Goal: Task Accomplishment & Management: Manage account settings

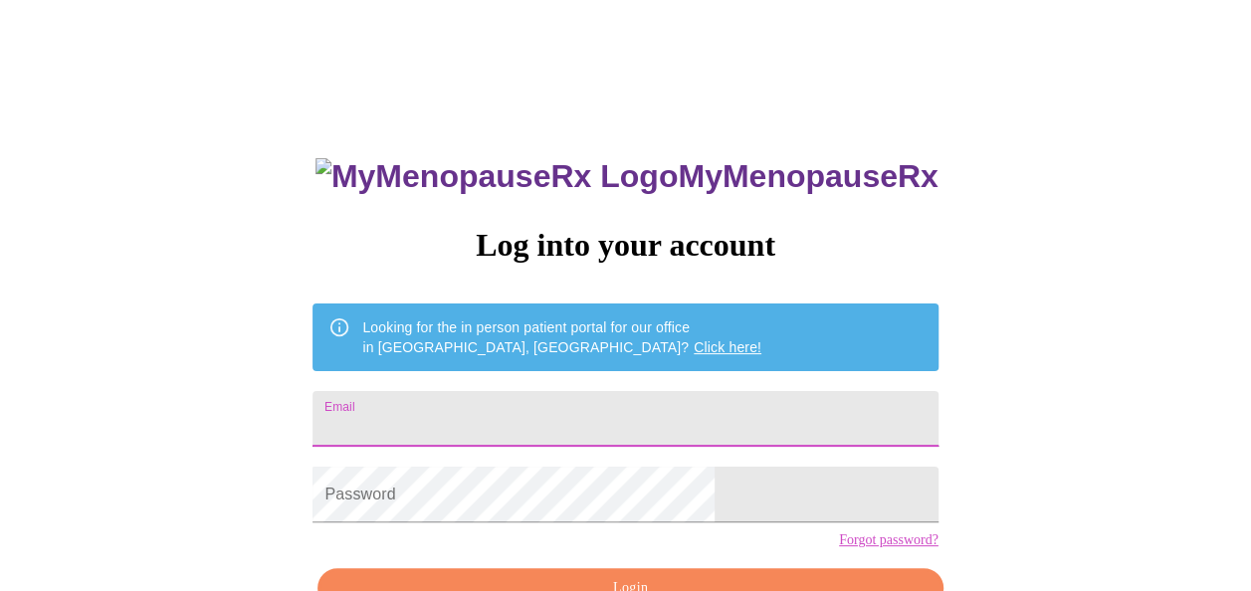
click at [712, 414] on input "Email" at bounding box center [625, 419] width 625 height 56
type input "[EMAIL_ADDRESS][DOMAIN_NAME]"
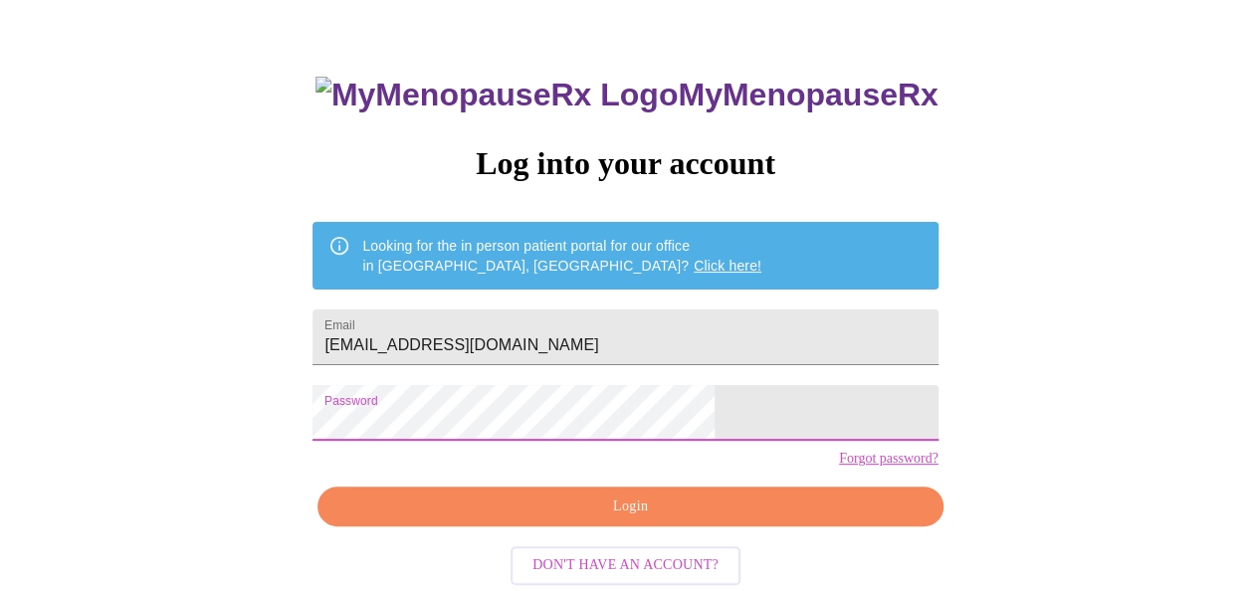
scroll to position [86, 0]
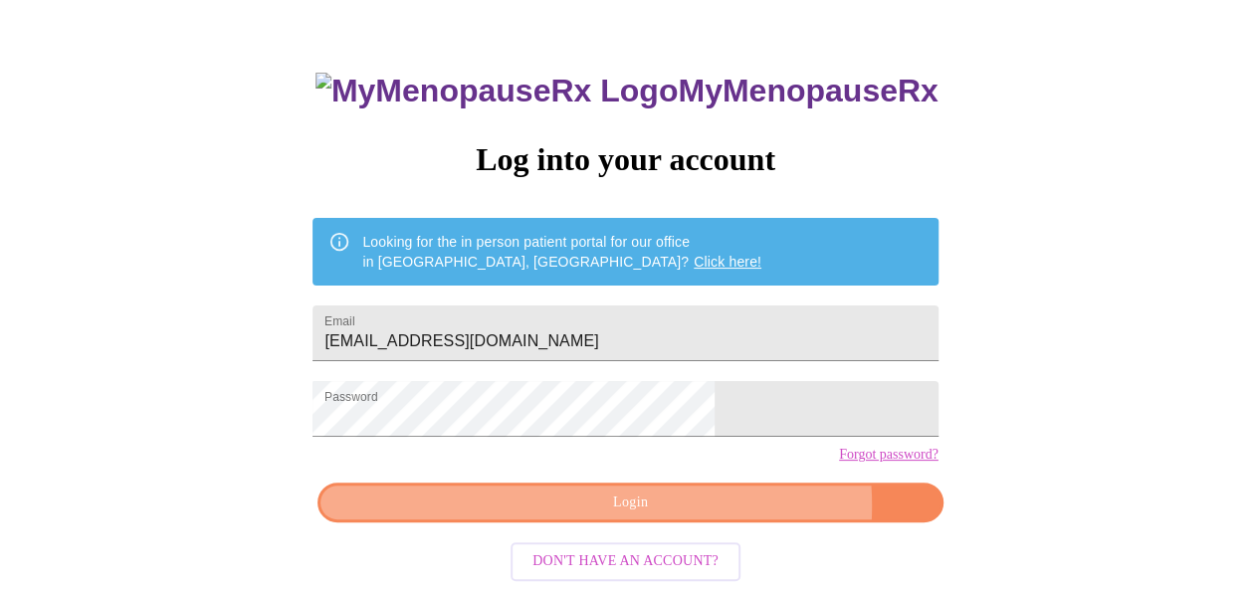
click at [707, 516] on span "Login" at bounding box center [629, 503] width 579 height 25
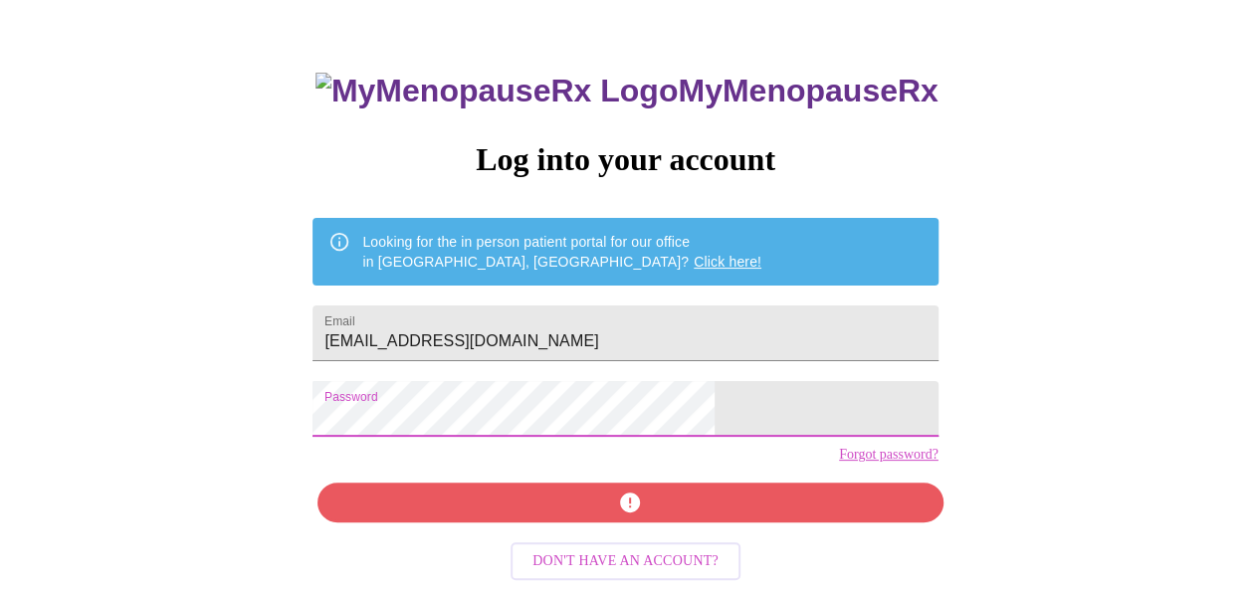
click at [642, 490] on div "MyMenopauseRx Log into your account Looking for the in person patient portal fo…" at bounding box center [625, 336] width 665 height 591
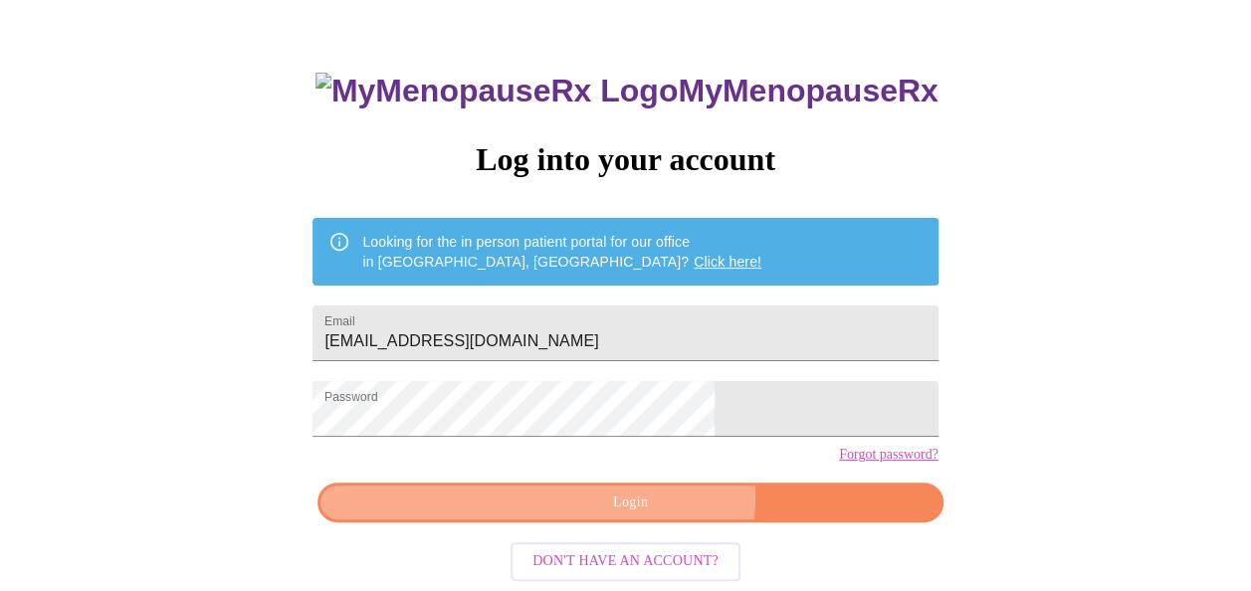
click at [648, 516] on span "Login" at bounding box center [629, 503] width 579 height 25
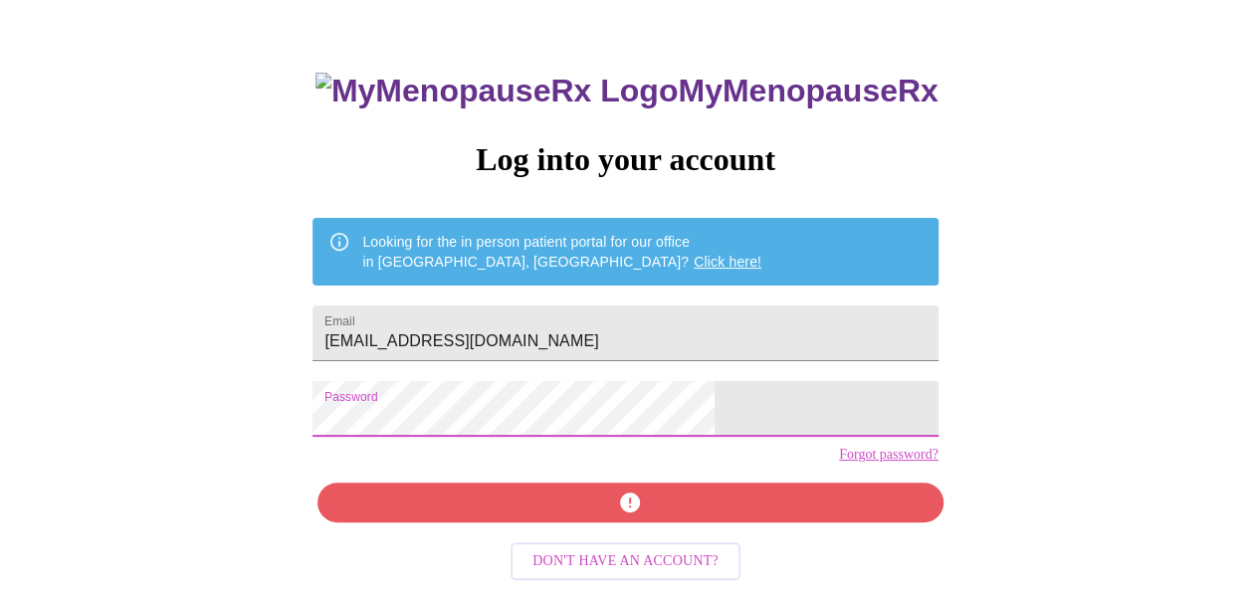
click at [337, 428] on div "MyMenopauseRx Log into your account Looking for the in person patient portal fo…" at bounding box center [625, 277] width 1235 height 710
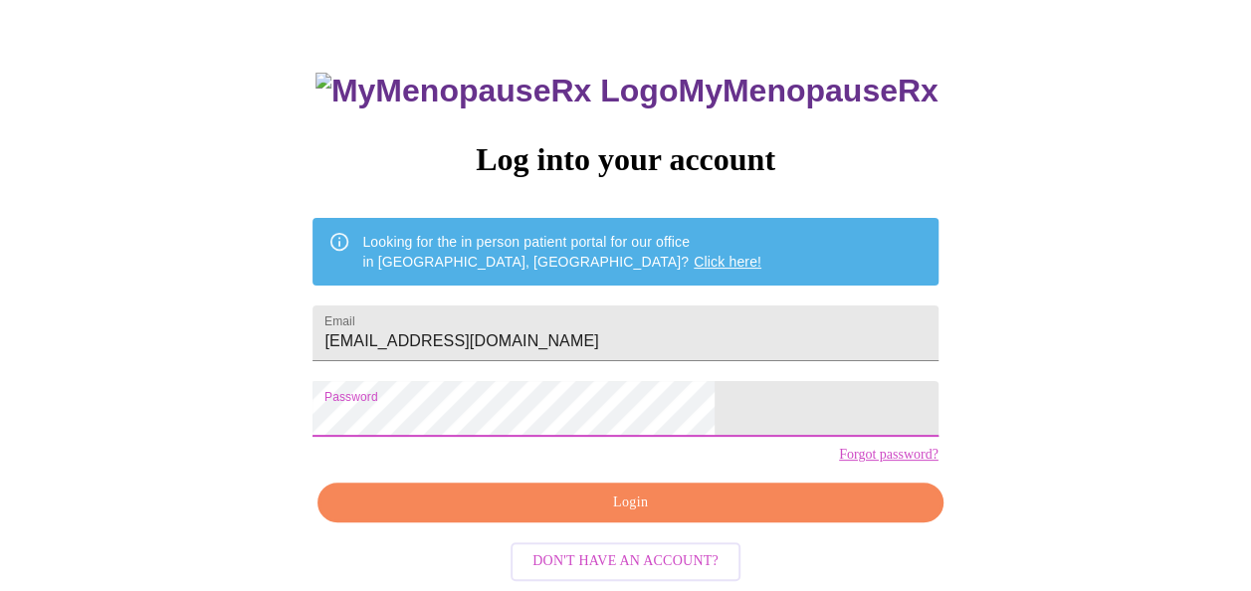
click at [517, 516] on span "Login" at bounding box center [629, 503] width 579 height 25
click at [624, 516] on span "Login" at bounding box center [629, 503] width 579 height 25
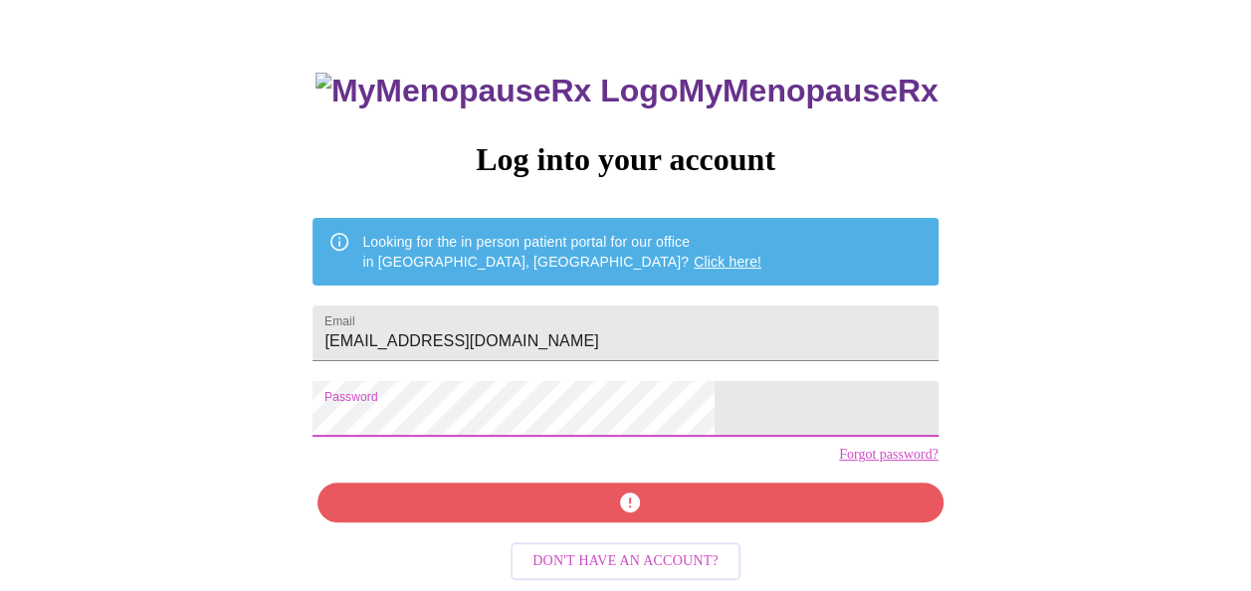
click at [649, 548] on div "MyMenopauseRx Log into your account Looking for the in person patient portal fo…" at bounding box center [625, 336] width 665 height 591
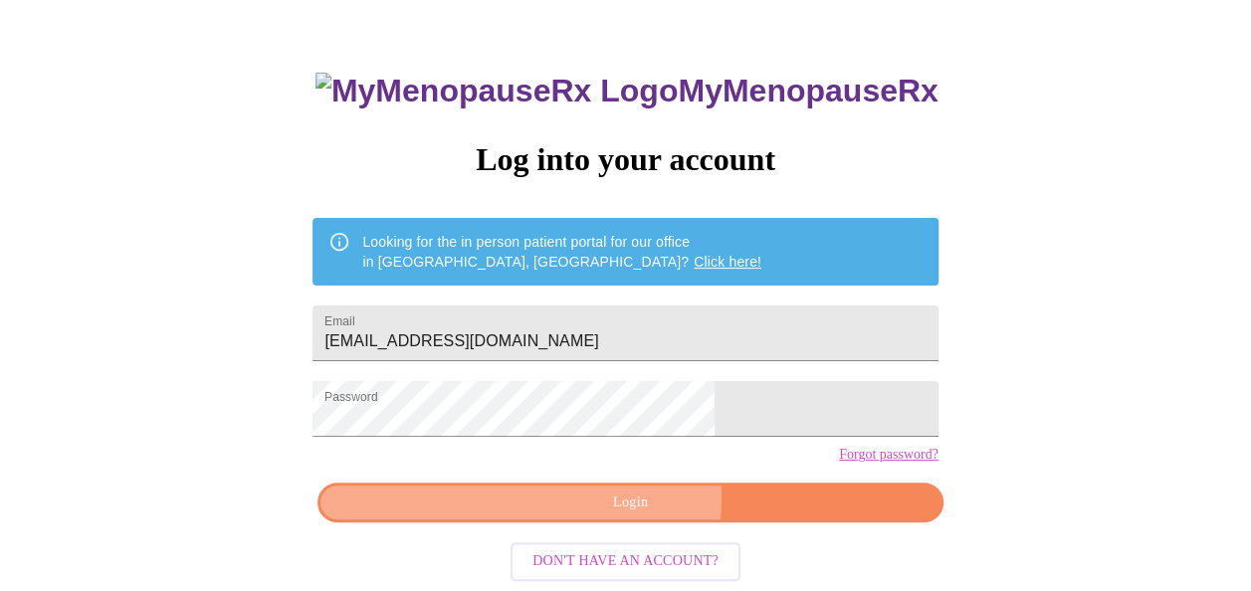
click at [631, 516] on span "Login" at bounding box center [629, 503] width 579 height 25
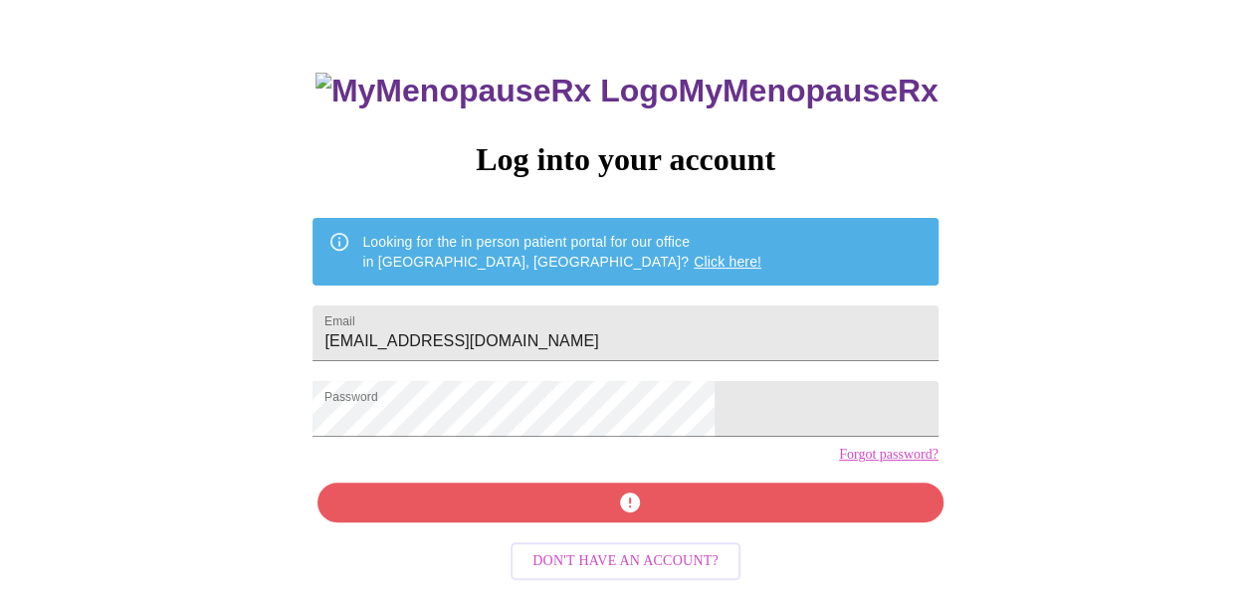
click at [839, 463] on link "Forgot password?" at bounding box center [889, 455] width 100 height 16
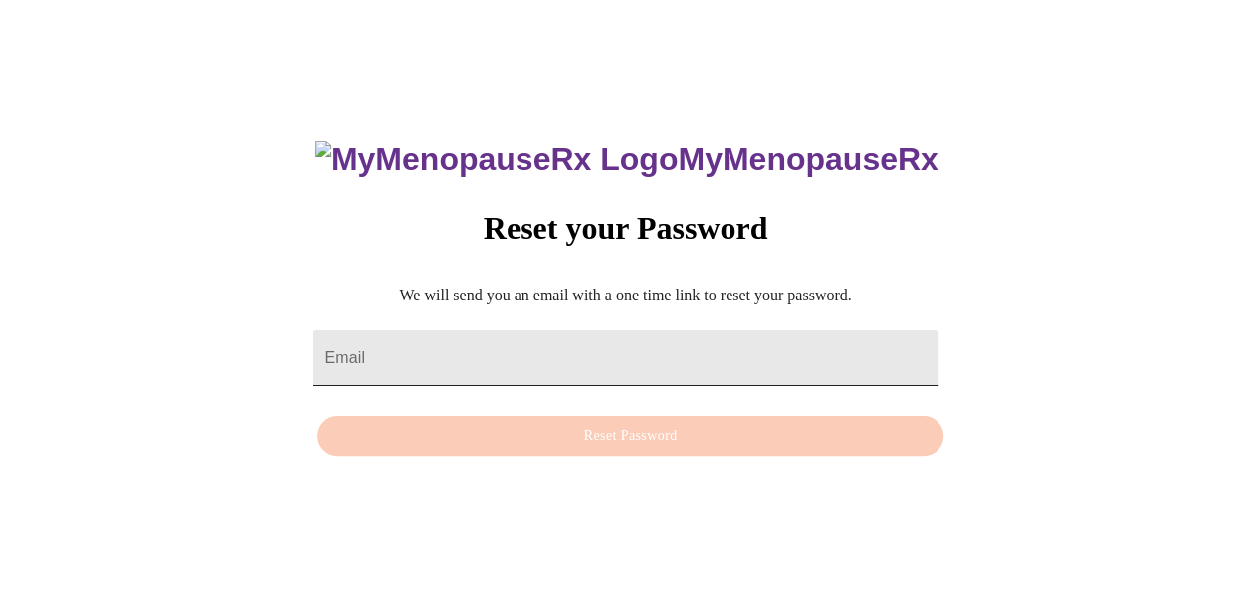
click at [496, 342] on input "Email" at bounding box center [625, 358] width 625 height 56
